Goal: Information Seeking & Learning: Find specific fact

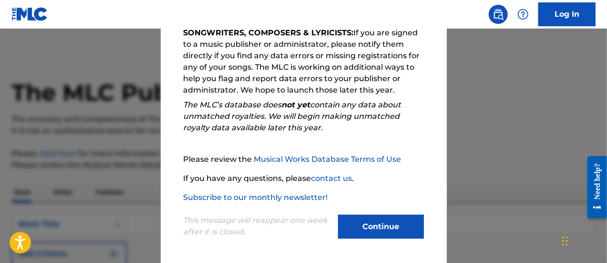
scroll to position [173, 0]
click at [355, 223] on button "Continue" at bounding box center [381, 226] width 86 height 24
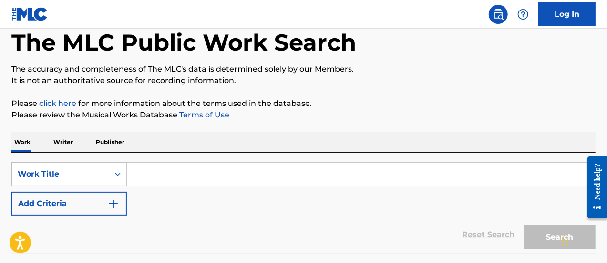
scroll to position [51, 0]
click at [255, 179] on input "Search Form" at bounding box center [361, 173] width 468 height 23
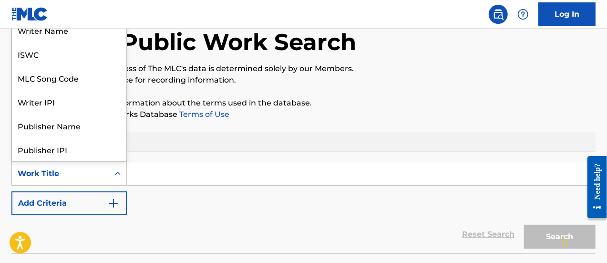
click at [108, 175] on div "Work Title" at bounding box center [60, 173] width 97 height 18
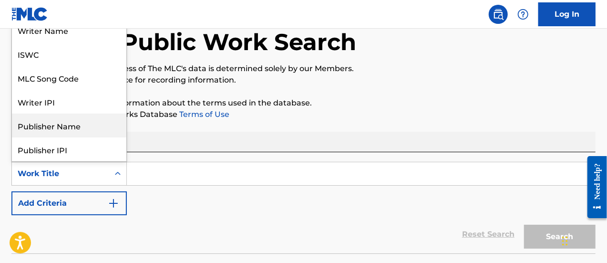
scroll to position [0, 0]
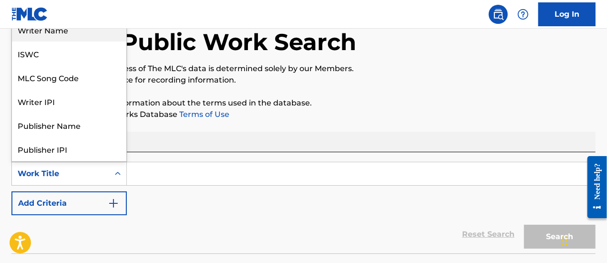
click at [56, 37] on div "Writer Name" at bounding box center [69, 30] width 114 height 24
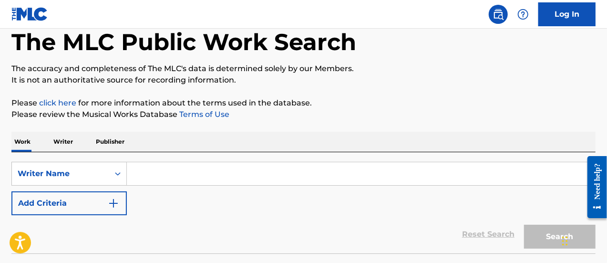
click at [140, 173] on input "Search Form" at bounding box center [361, 173] width 468 height 23
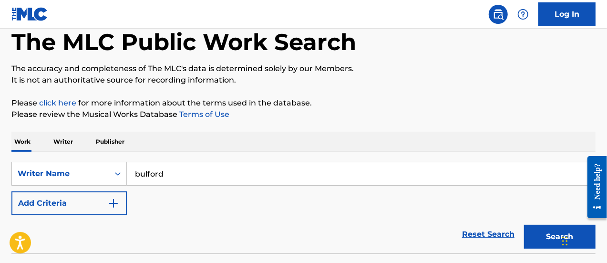
click at [524, 224] on button "Search" at bounding box center [559, 236] width 71 height 24
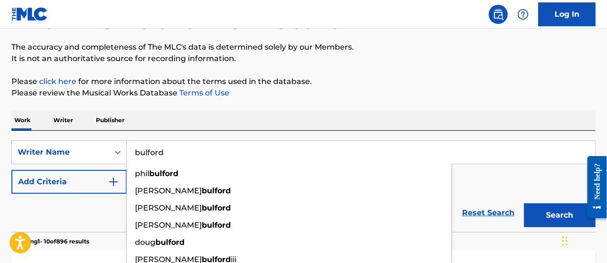
scroll to position [73, 0]
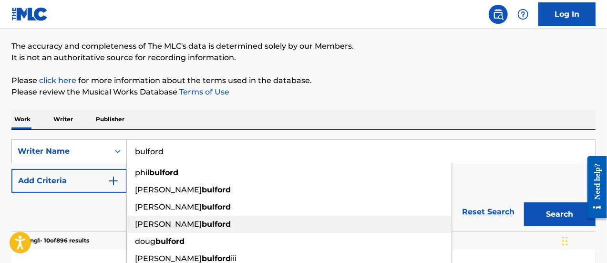
click at [202, 221] on strong "bulford" at bounding box center [216, 223] width 29 height 9
type input "[PERSON_NAME]"
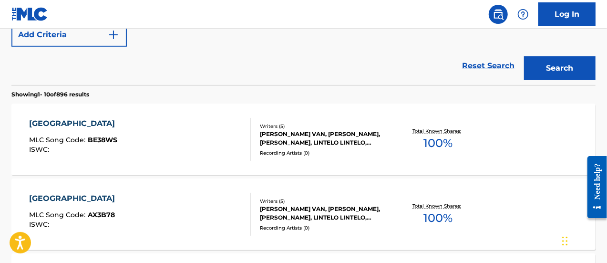
scroll to position [220, 0]
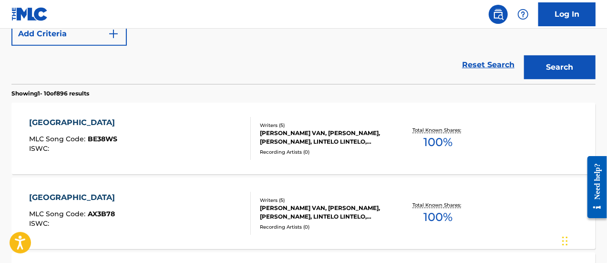
click at [48, 123] on div "[GEOGRAPHIC_DATA]" at bounding box center [74, 122] width 91 height 11
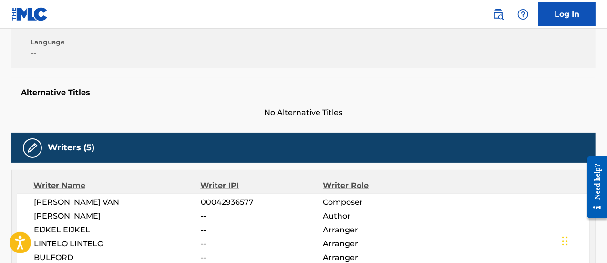
scroll to position [198, 0]
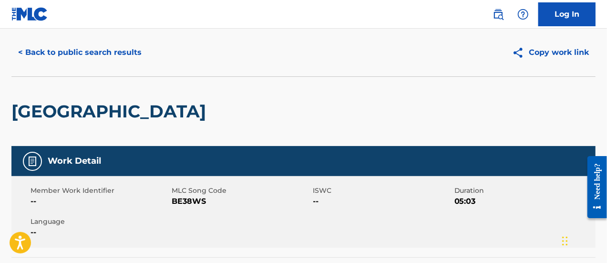
click at [23, 47] on button "< Back to public search results" at bounding box center [79, 53] width 137 height 24
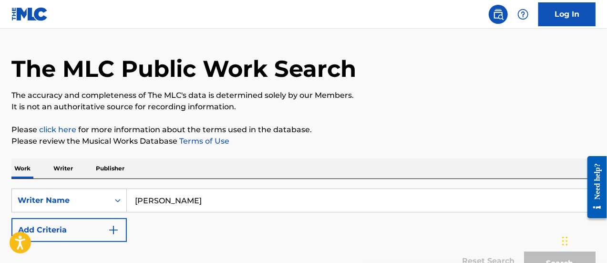
scroll to position [244, 0]
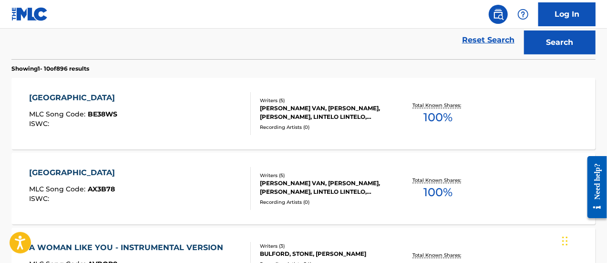
click at [304, 193] on div "[PERSON_NAME] VAN, [PERSON_NAME], [PERSON_NAME], LINTELO LINTELO, BULFORD" at bounding box center [325, 187] width 130 height 17
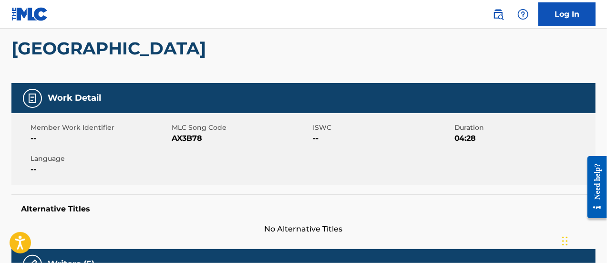
scroll to position [75, 0]
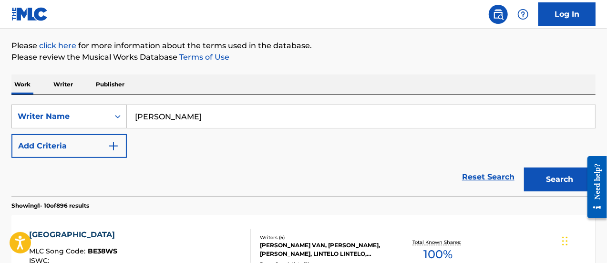
scroll to position [107, 0]
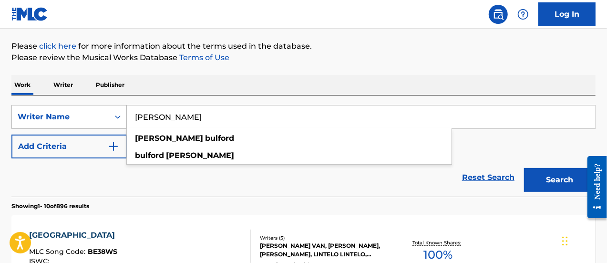
drag, startPoint x: 189, startPoint y: 116, endPoint x: 114, endPoint y: 112, distance: 74.4
click at [114, 112] on div "SearchWithCriteria42ee98bb-38f7-4aa3-b4fa-4fcd36c46602 Writer Name [PERSON_NAME…" at bounding box center [303, 117] width 584 height 24
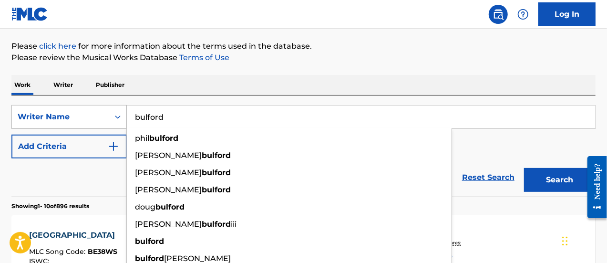
click at [524, 168] on button "Search" at bounding box center [559, 180] width 71 height 24
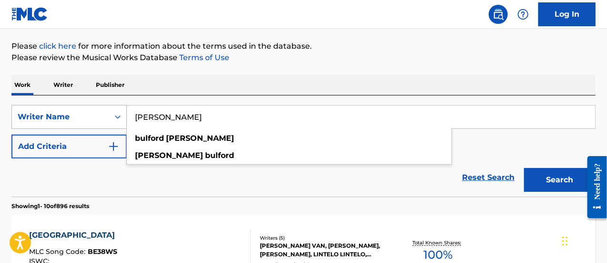
type input "[PERSON_NAME]"
click at [524, 168] on button "Search" at bounding box center [559, 180] width 71 height 24
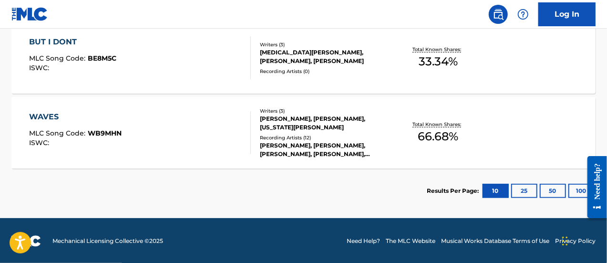
scroll to position [71, 0]
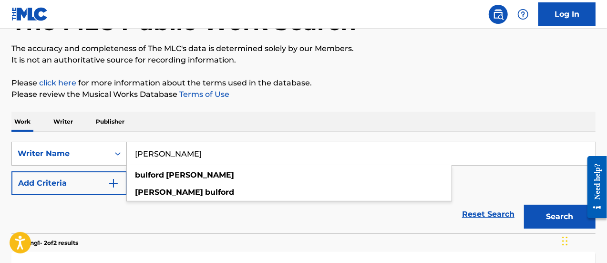
click at [91, 152] on div "Writer Name" at bounding box center [61, 153] width 86 height 11
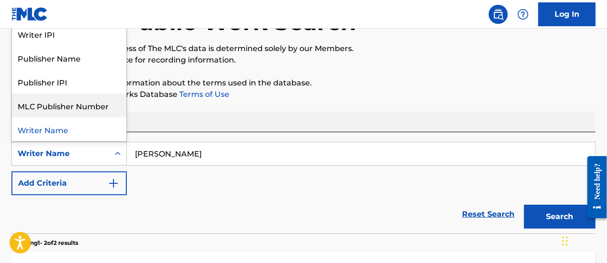
scroll to position [0, 0]
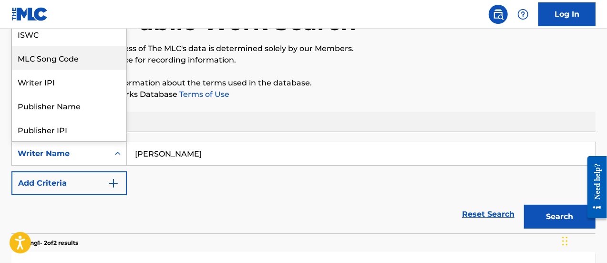
click at [70, 57] on div "MLC Song Code" at bounding box center [69, 58] width 114 height 24
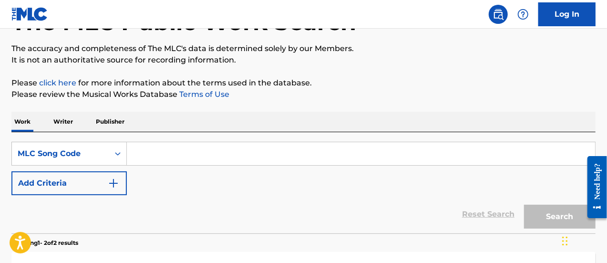
click at [174, 152] on input "Search Form" at bounding box center [361, 153] width 468 height 23
paste input "CB1K0A"
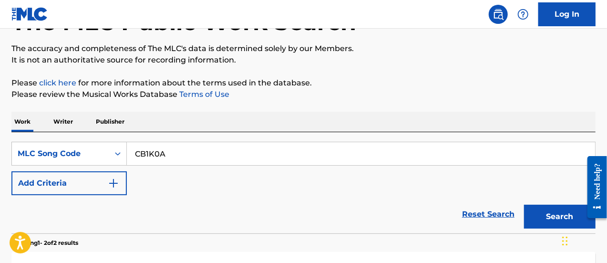
click at [524, 204] on button "Search" at bounding box center [559, 216] width 71 height 24
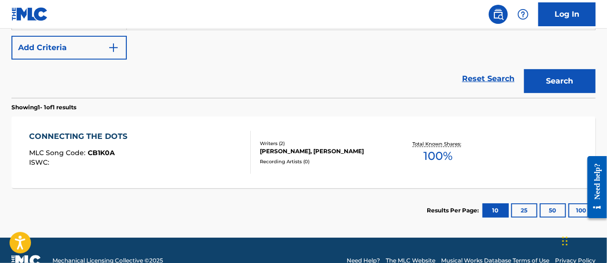
scroll to position [206, 0]
click at [594, 111] on section "CONNECTING THE DOTS MLC Song Code : CB1K0A ISWC : Writers ( 2 ) [PERSON_NAME], …" at bounding box center [303, 149] width 584 height 76
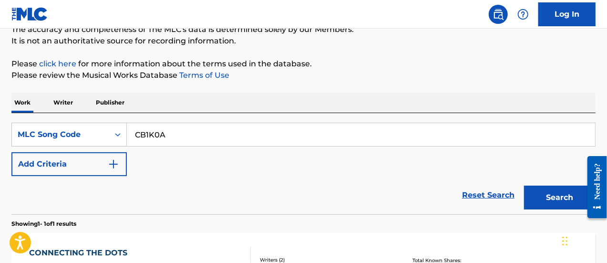
scroll to position [89, 0]
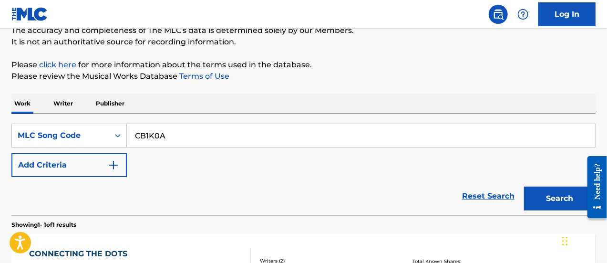
click at [161, 133] on input "CB1K0A" at bounding box center [361, 135] width 468 height 23
drag, startPoint x: 164, startPoint y: 136, endPoint x: 95, endPoint y: 129, distance: 69.0
click at [95, 129] on div "SearchWithCriteria3e14de6f-4e27-4170-8baa-3101b8e4e154 MLC Song Code CB1K0A" at bounding box center [303, 135] width 584 height 24
paste input "1D4SIV"
type input "1D4SIV"
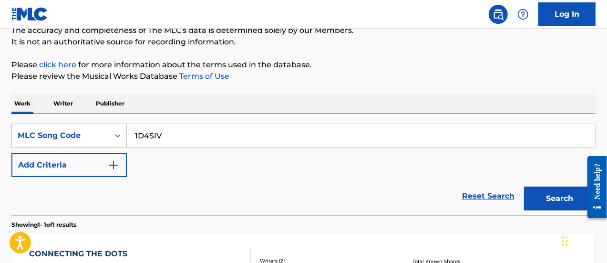
click at [524, 186] on button "Search" at bounding box center [559, 198] width 71 height 24
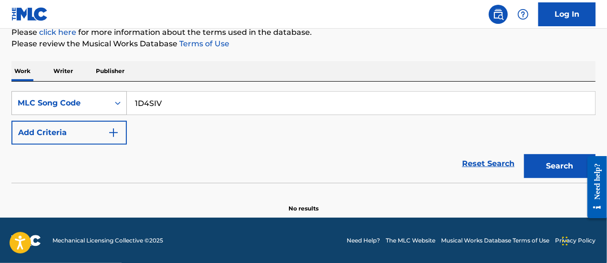
scroll to position [121, 0]
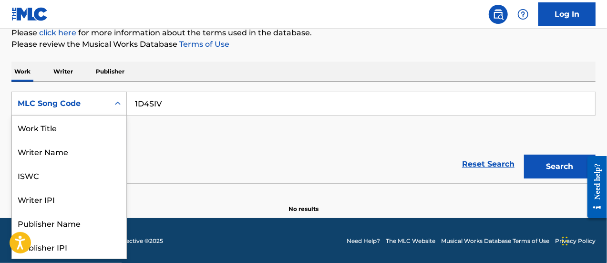
click at [89, 102] on div "MLC Song Code" at bounding box center [61, 103] width 86 height 11
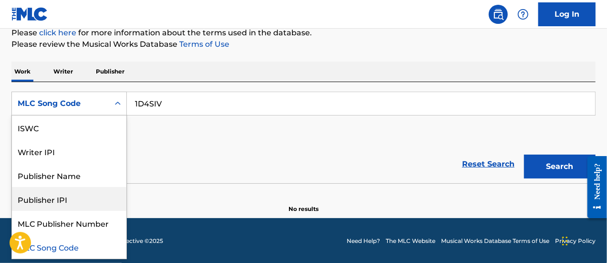
scroll to position [0, 0]
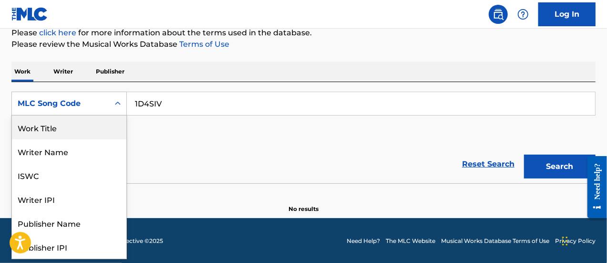
click at [57, 133] on div "Work Title" at bounding box center [69, 127] width 114 height 24
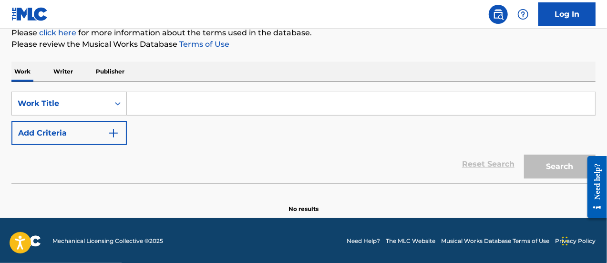
click at [158, 102] on input "Search Form" at bounding box center [361, 103] width 468 height 23
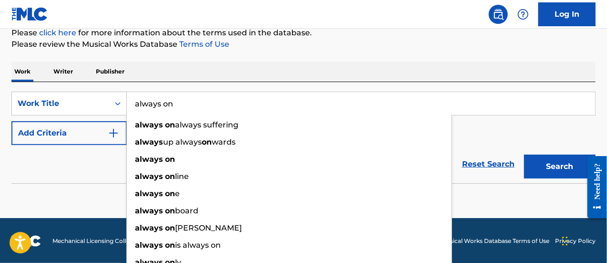
type input "always on"
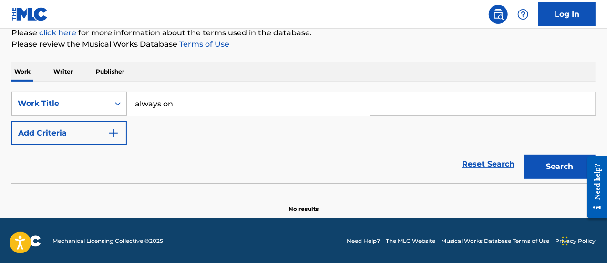
click at [91, 130] on button "Add Criteria" at bounding box center [68, 133] width 115 height 24
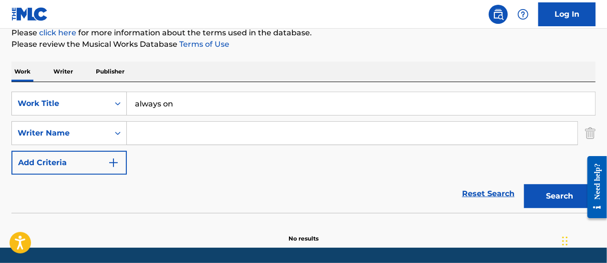
click at [164, 131] on input "Search Form" at bounding box center [352, 133] width 450 height 23
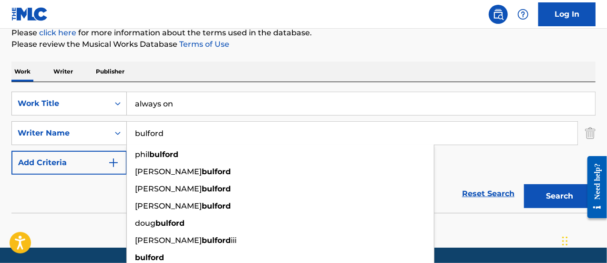
type input "bulford"
click at [524, 184] on button "Search" at bounding box center [559, 196] width 71 height 24
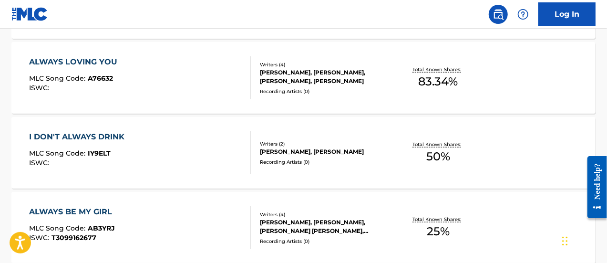
scroll to position [385, 0]
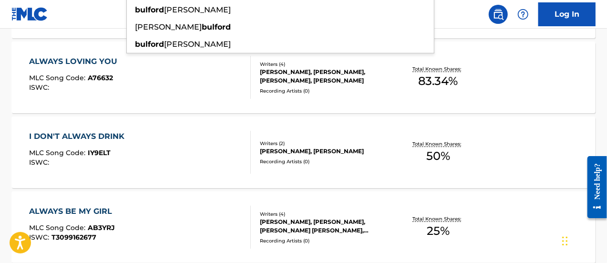
click at [113, 135] on div "I DON'T ALWAYS DRINK" at bounding box center [79, 136] width 100 height 11
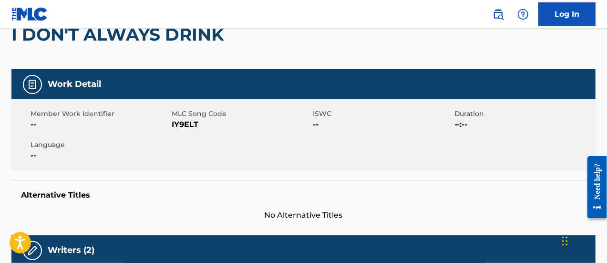
scroll to position [78, 0]
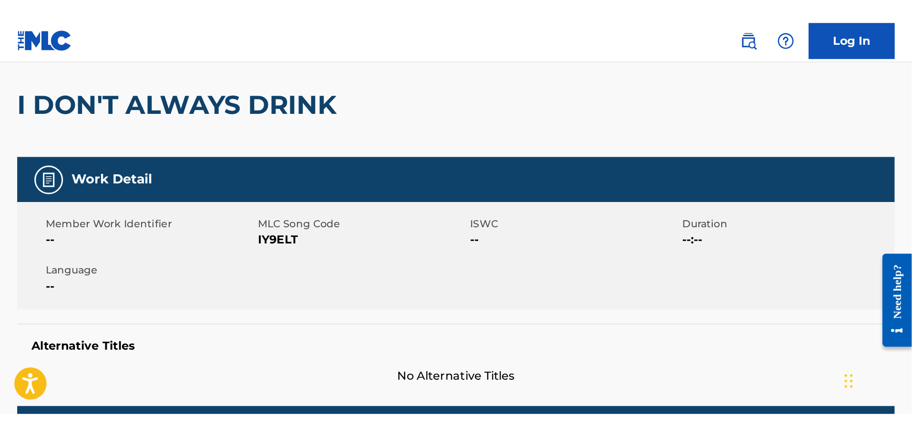
scroll to position [439, 0]
